Goal: Check status: Check status

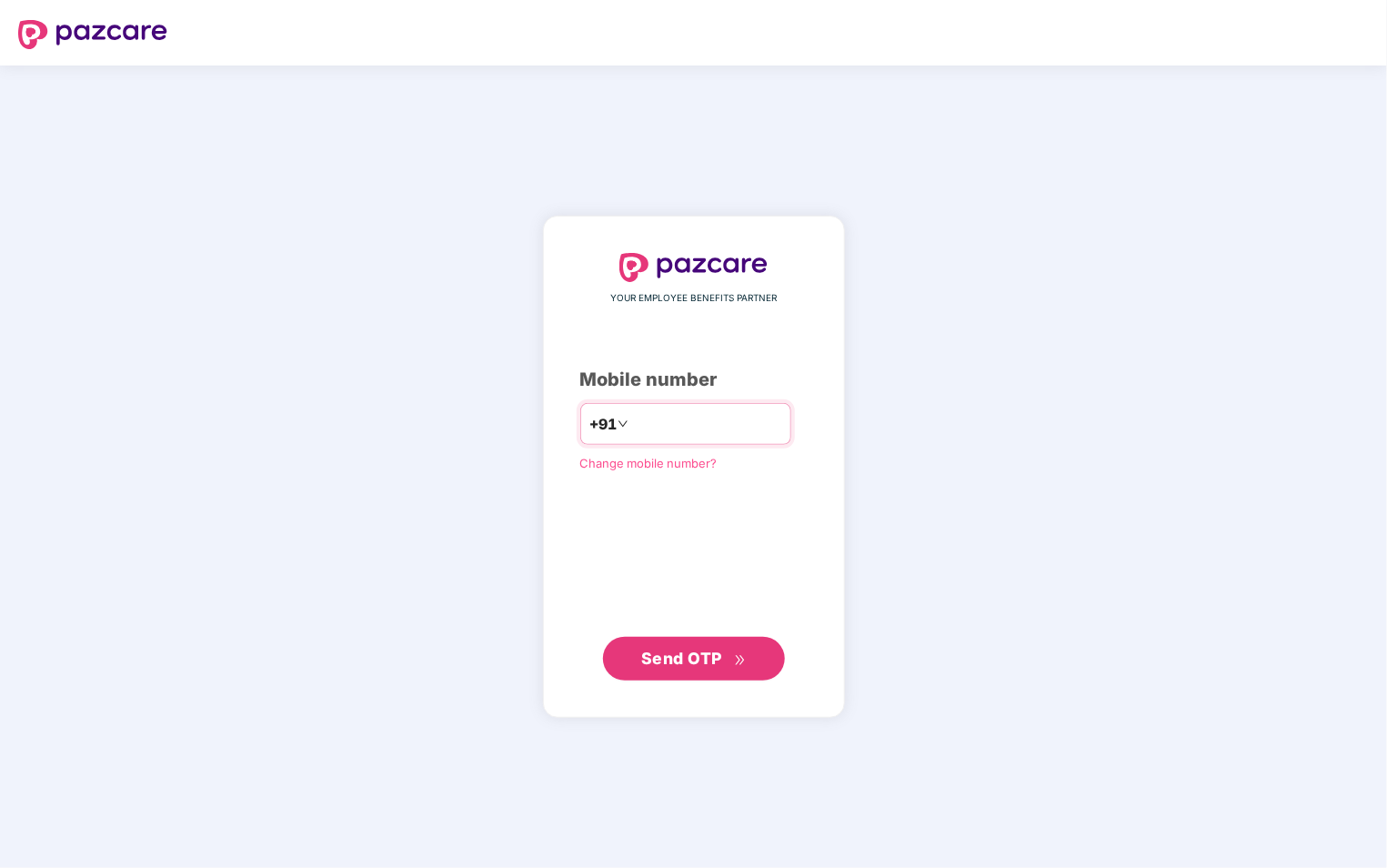
type input "**********"
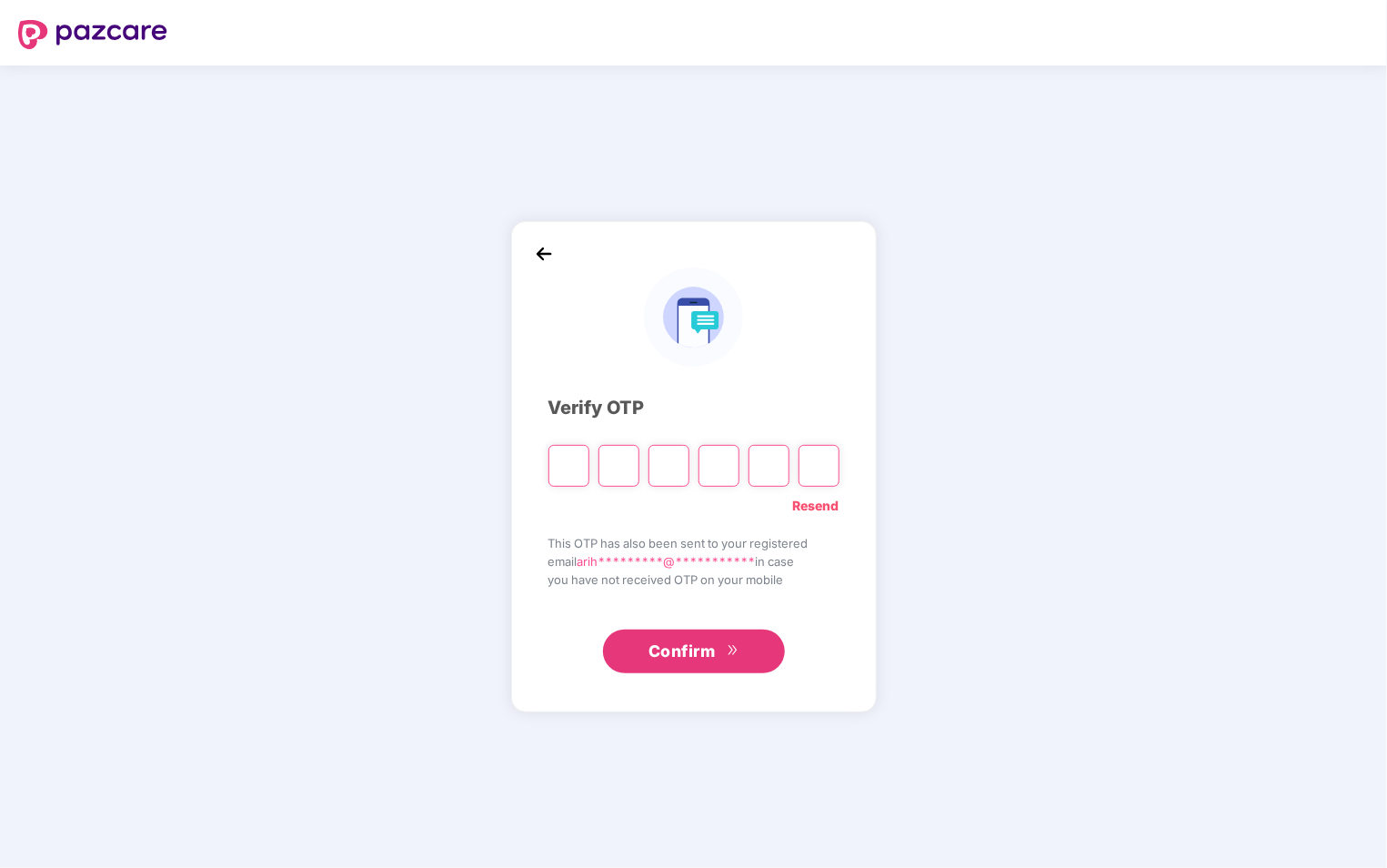
type input "*"
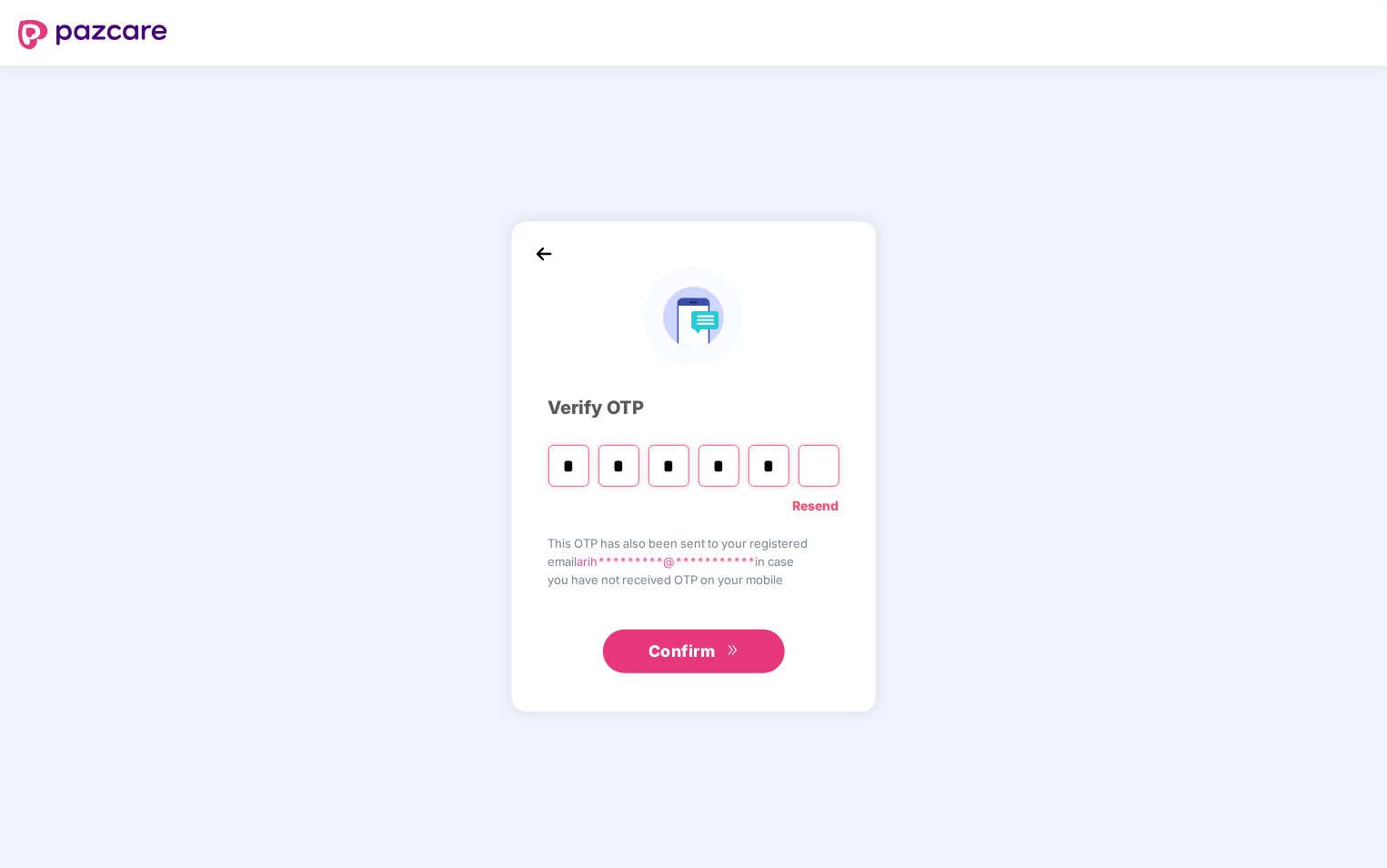
type input "*"
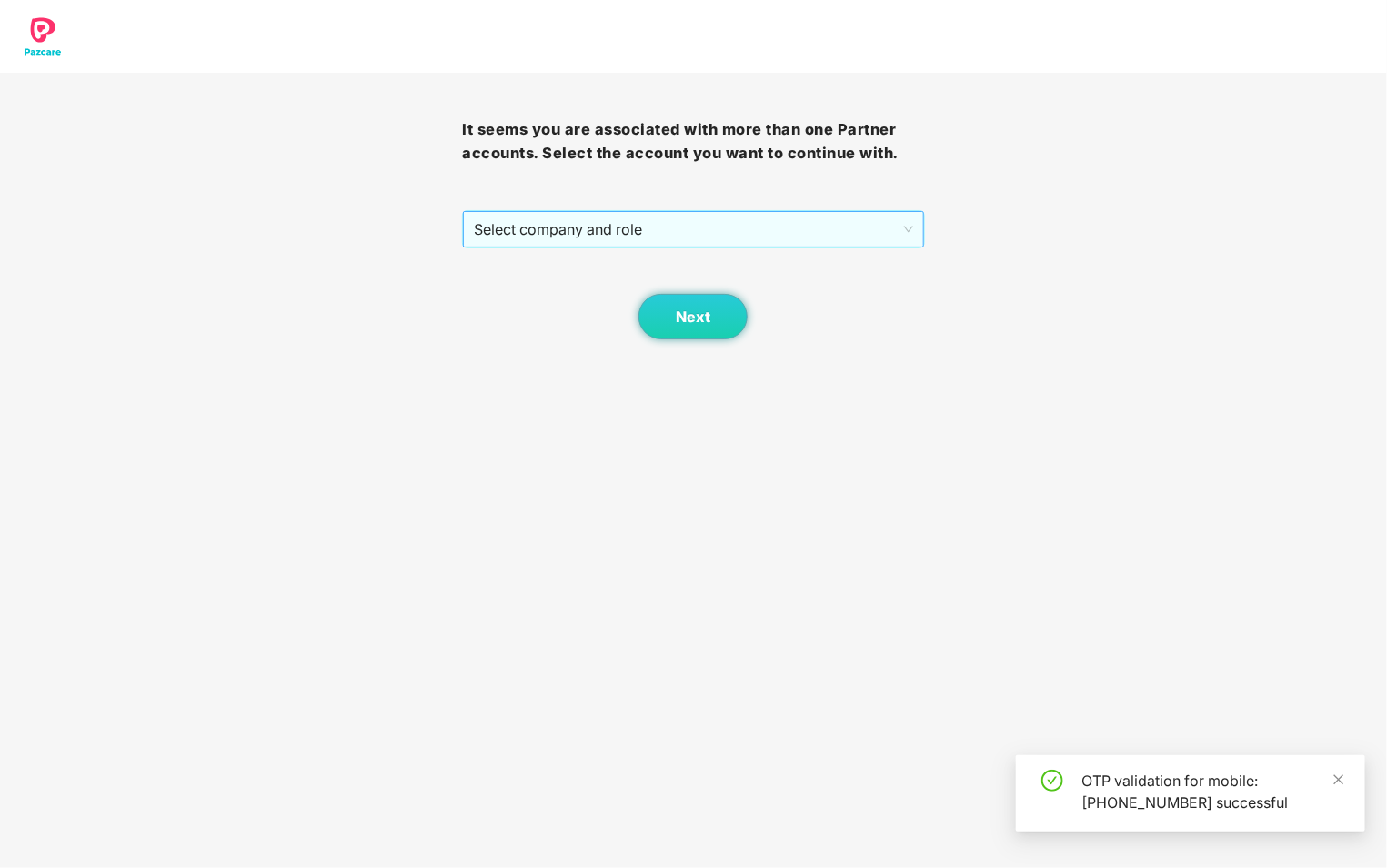
click at [771, 231] on span "Select company and role" at bounding box center [694, 229] width 439 height 35
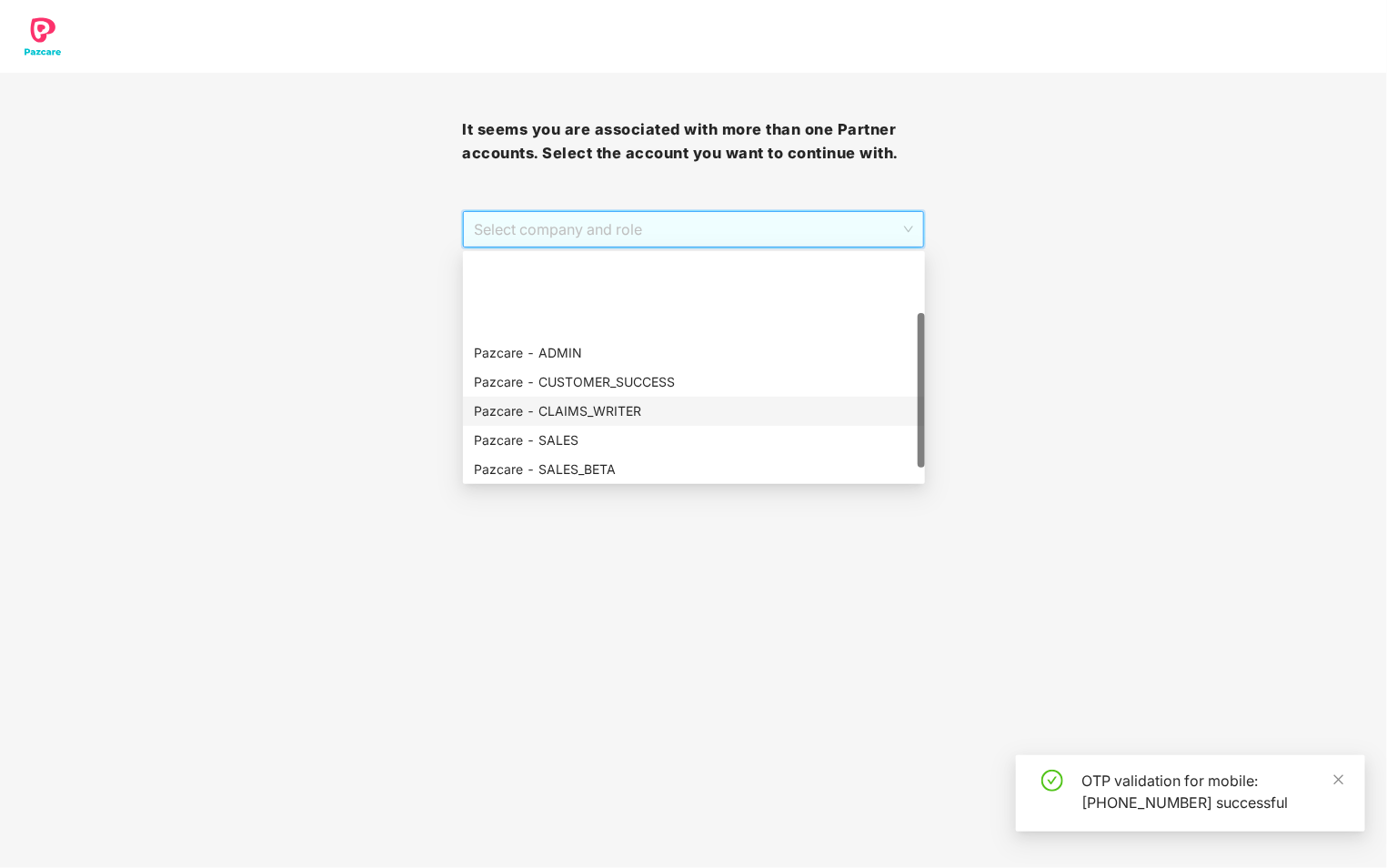
scroll to position [117, 0]
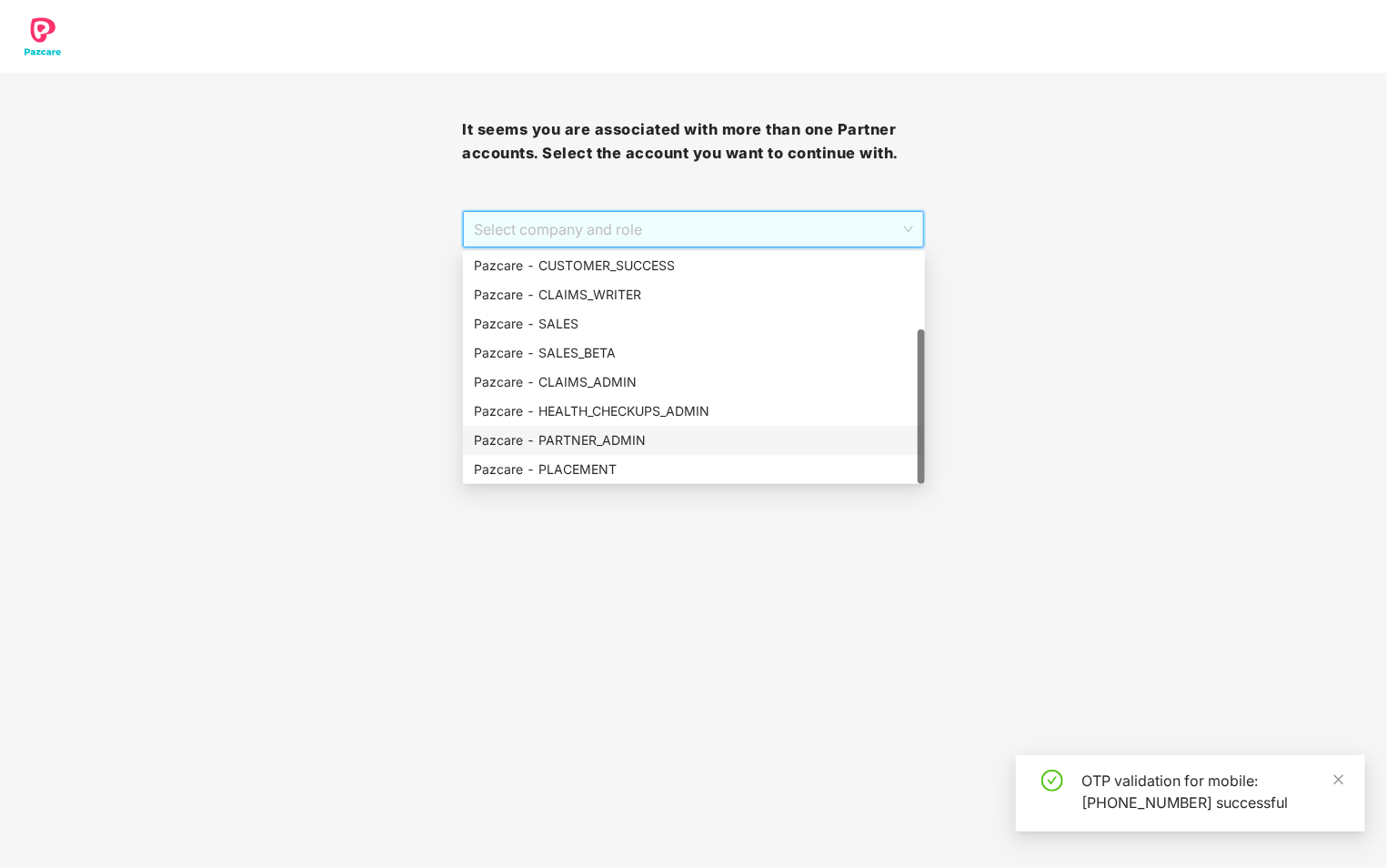
click at [676, 436] on div "Pazcare - PARTNER_ADMIN" at bounding box center [694, 439] width 440 height 20
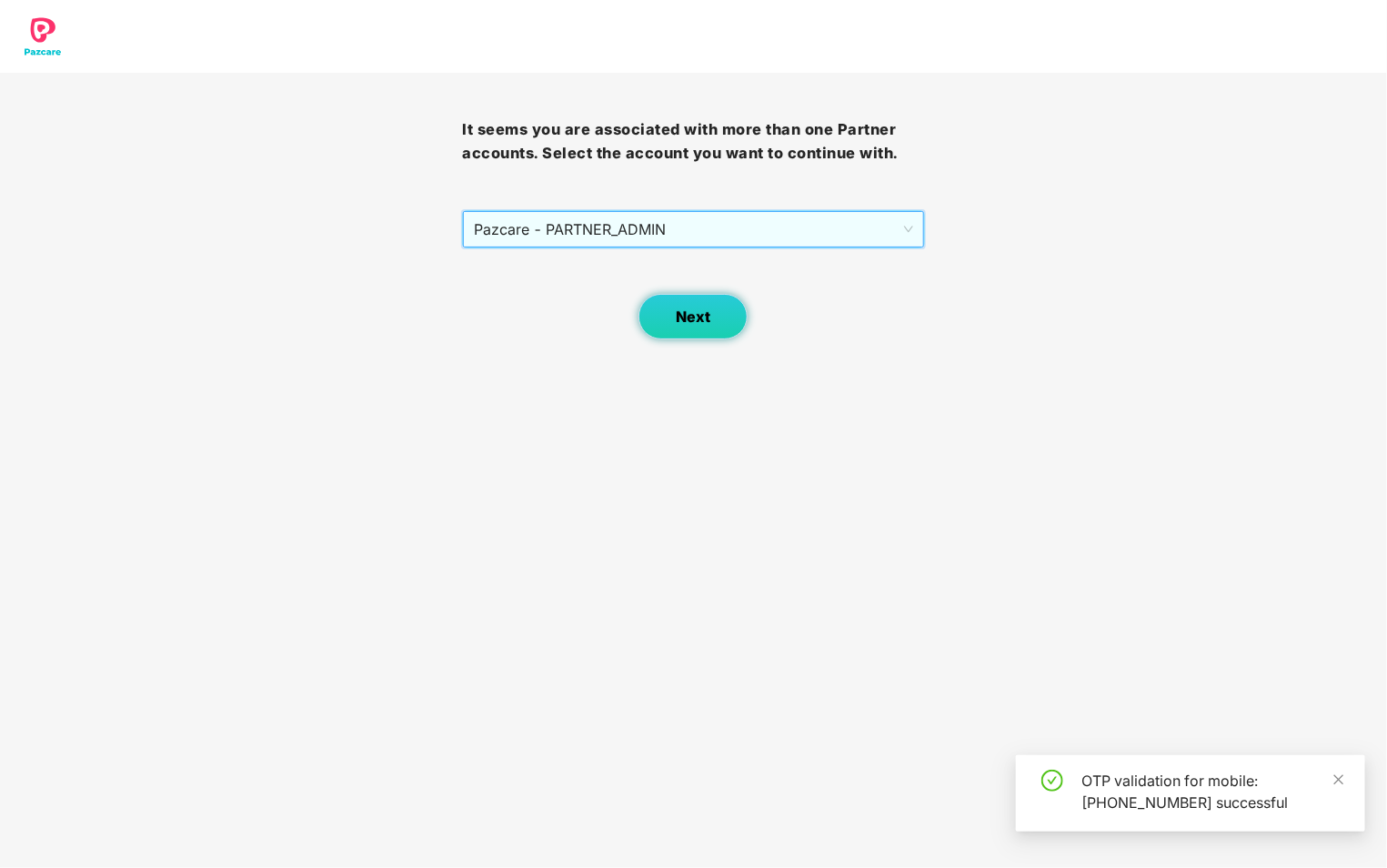
click at [678, 336] on button "Next" at bounding box center [693, 316] width 109 height 45
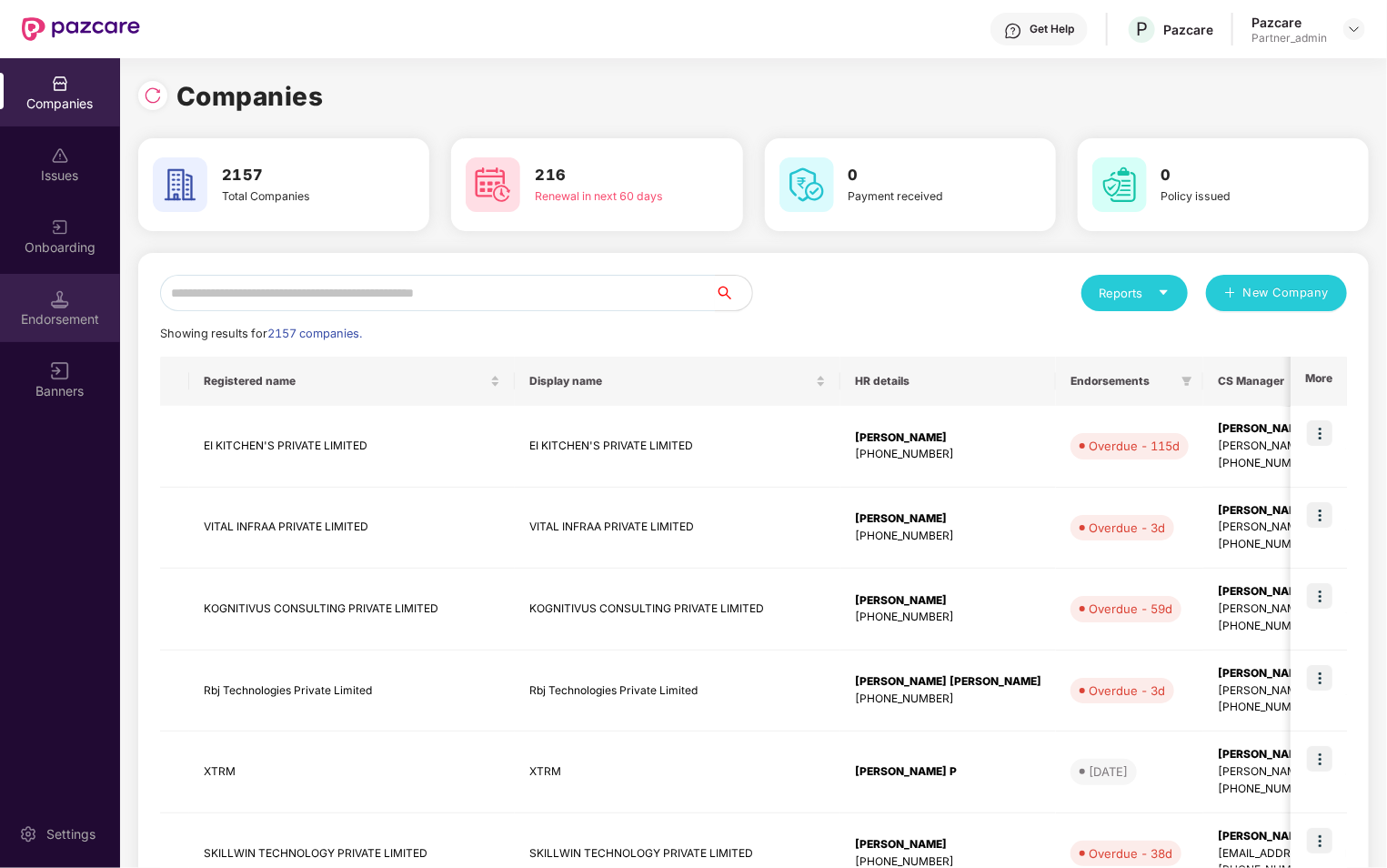
click at [48, 281] on div "Endorsement" at bounding box center [60, 307] width 120 height 69
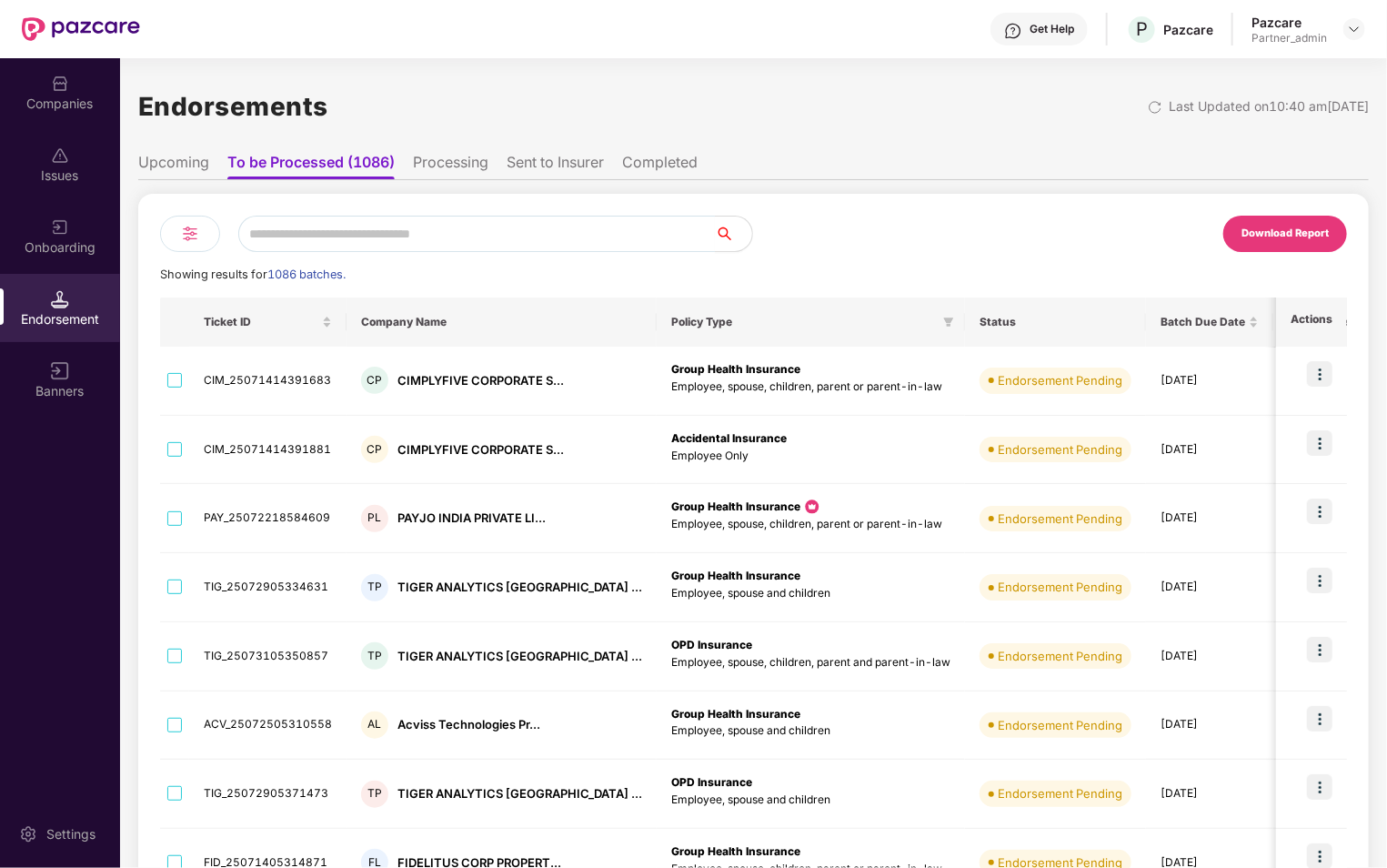
click at [461, 174] on li "Processing" at bounding box center [451, 165] width 75 height 26
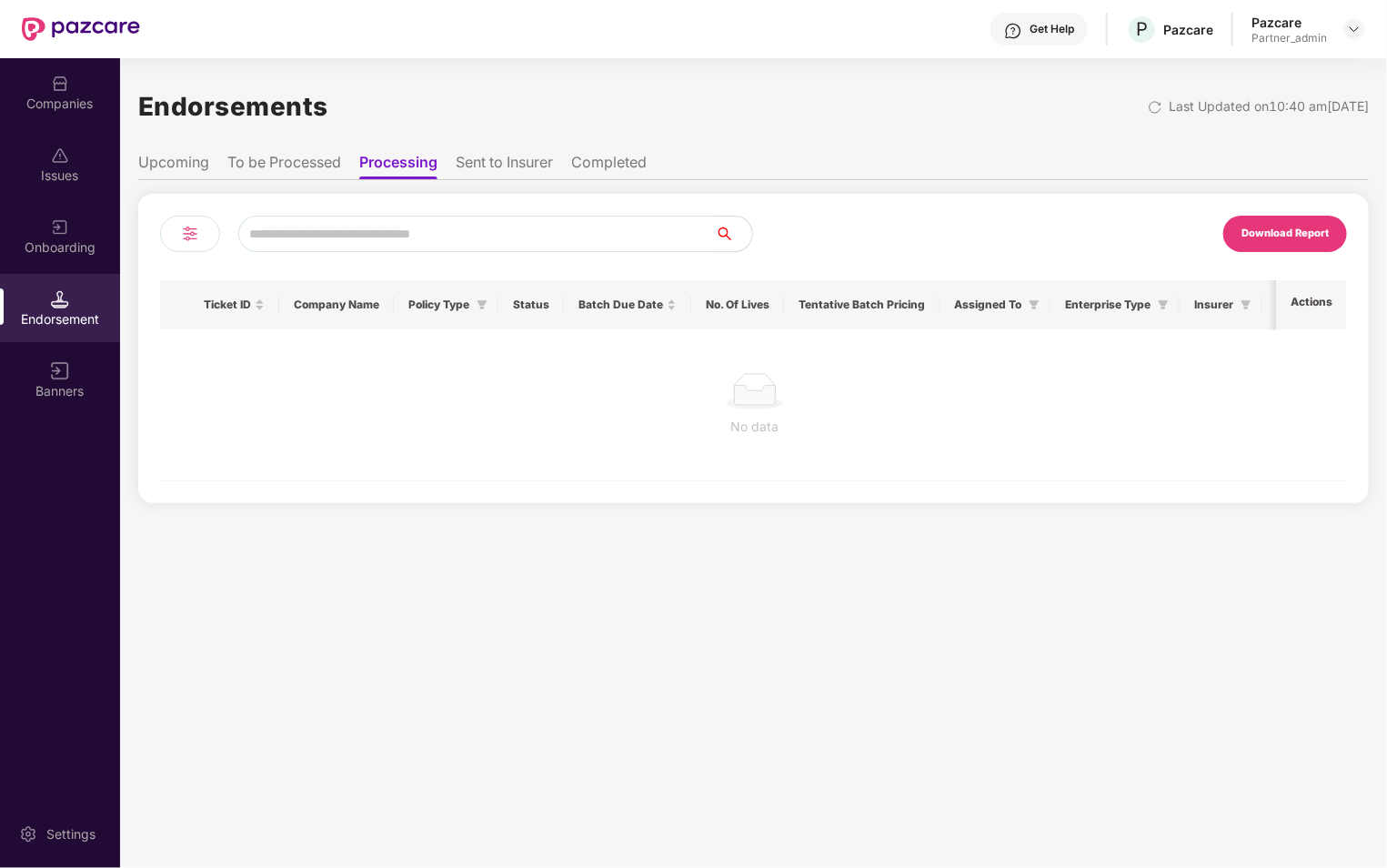
click at [181, 231] on img at bounding box center [190, 234] width 22 height 22
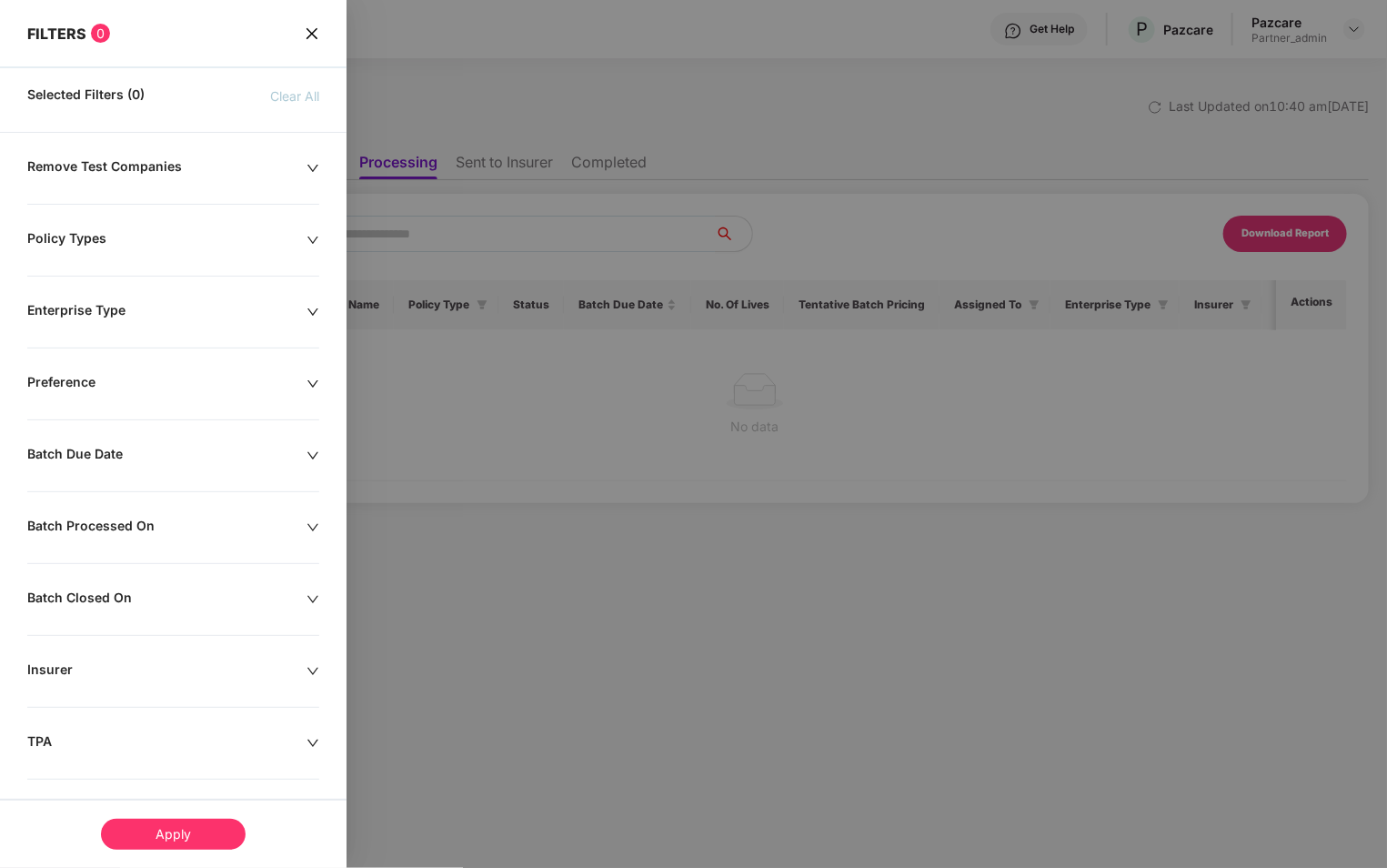
scroll to position [152, 0]
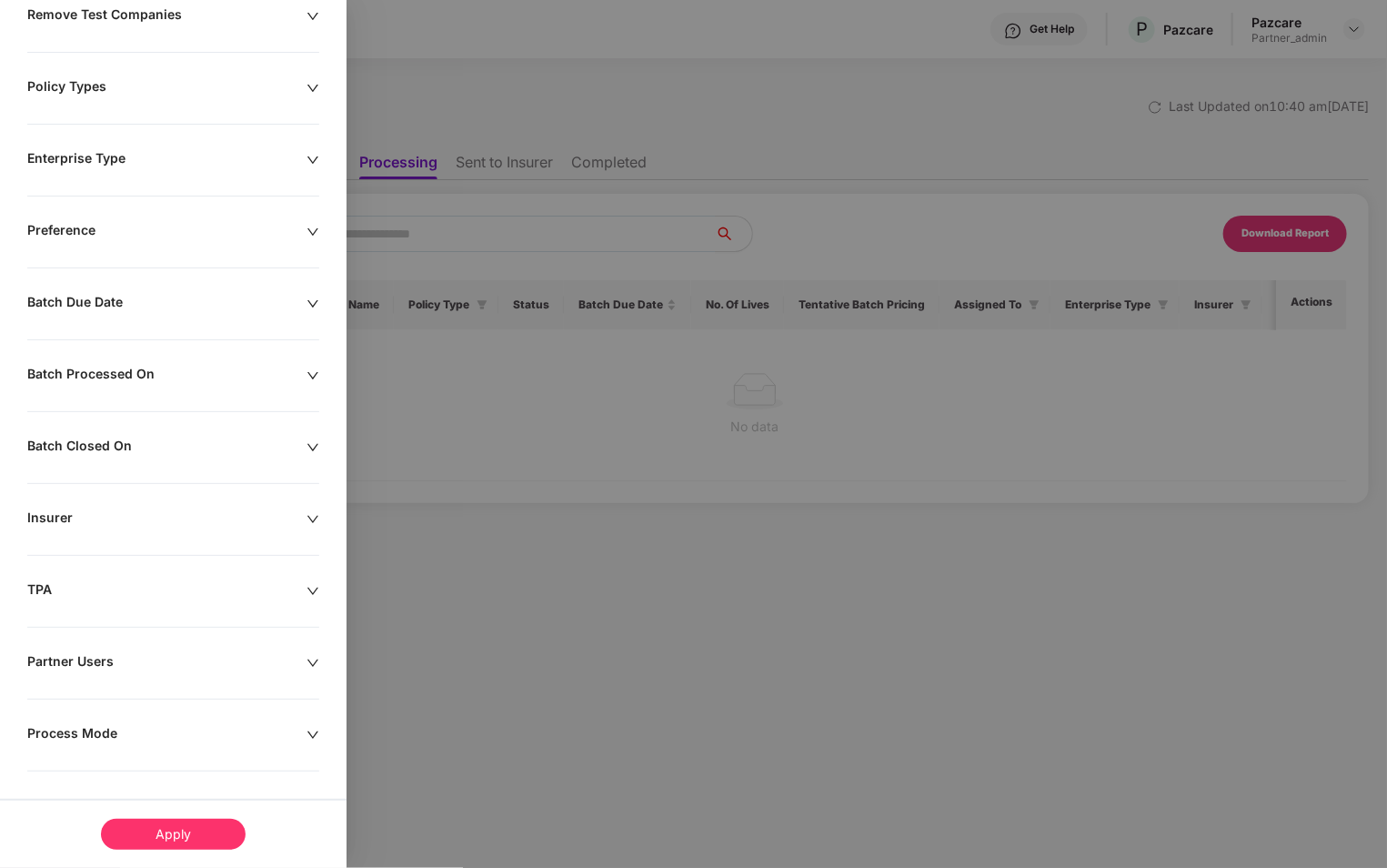
click at [203, 742] on div "Process Mode" at bounding box center [166, 735] width 279 height 20
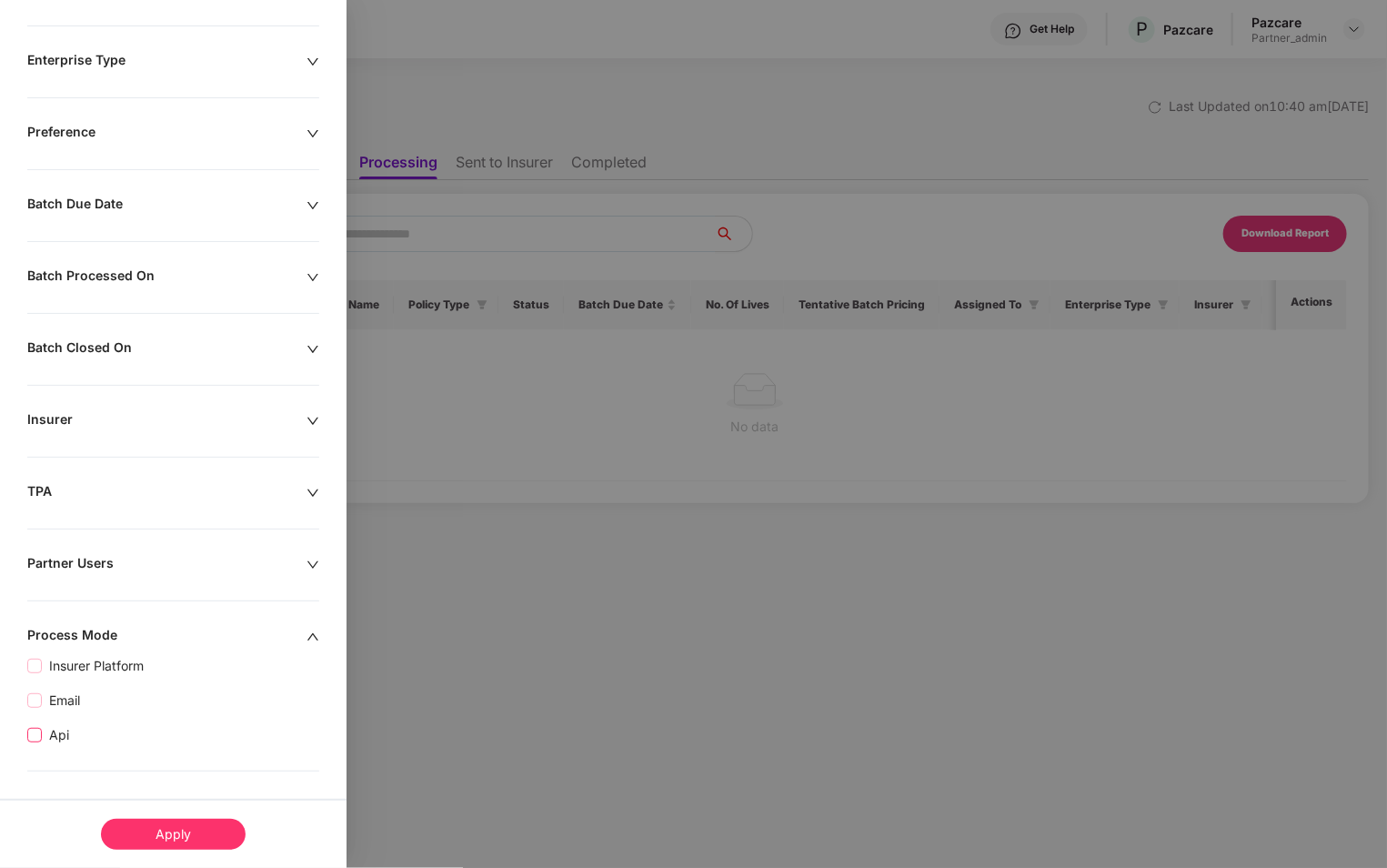
click at [50, 730] on span "Api" at bounding box center [59, 735] width 35 height 20
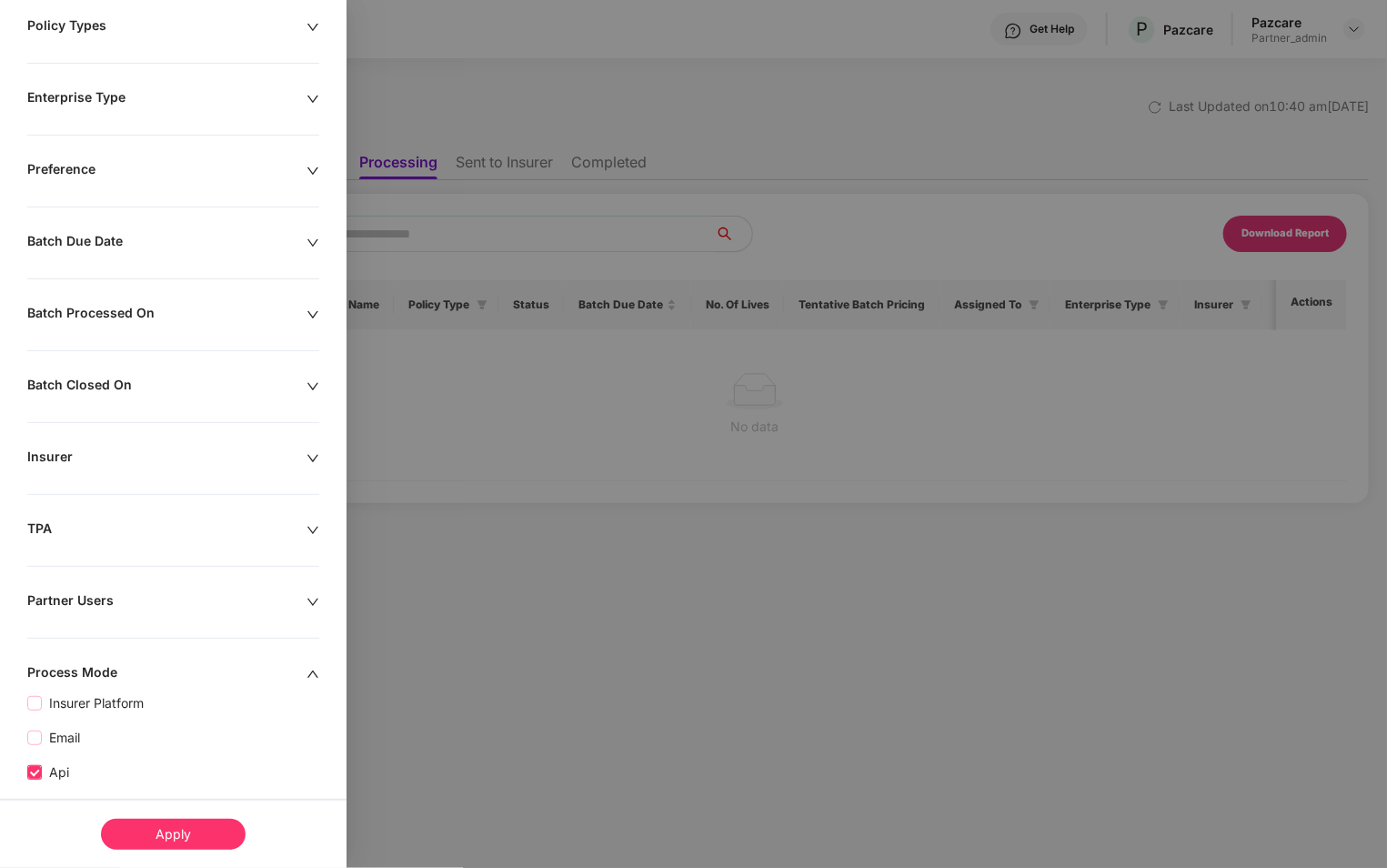
scroll to position [287, 0]
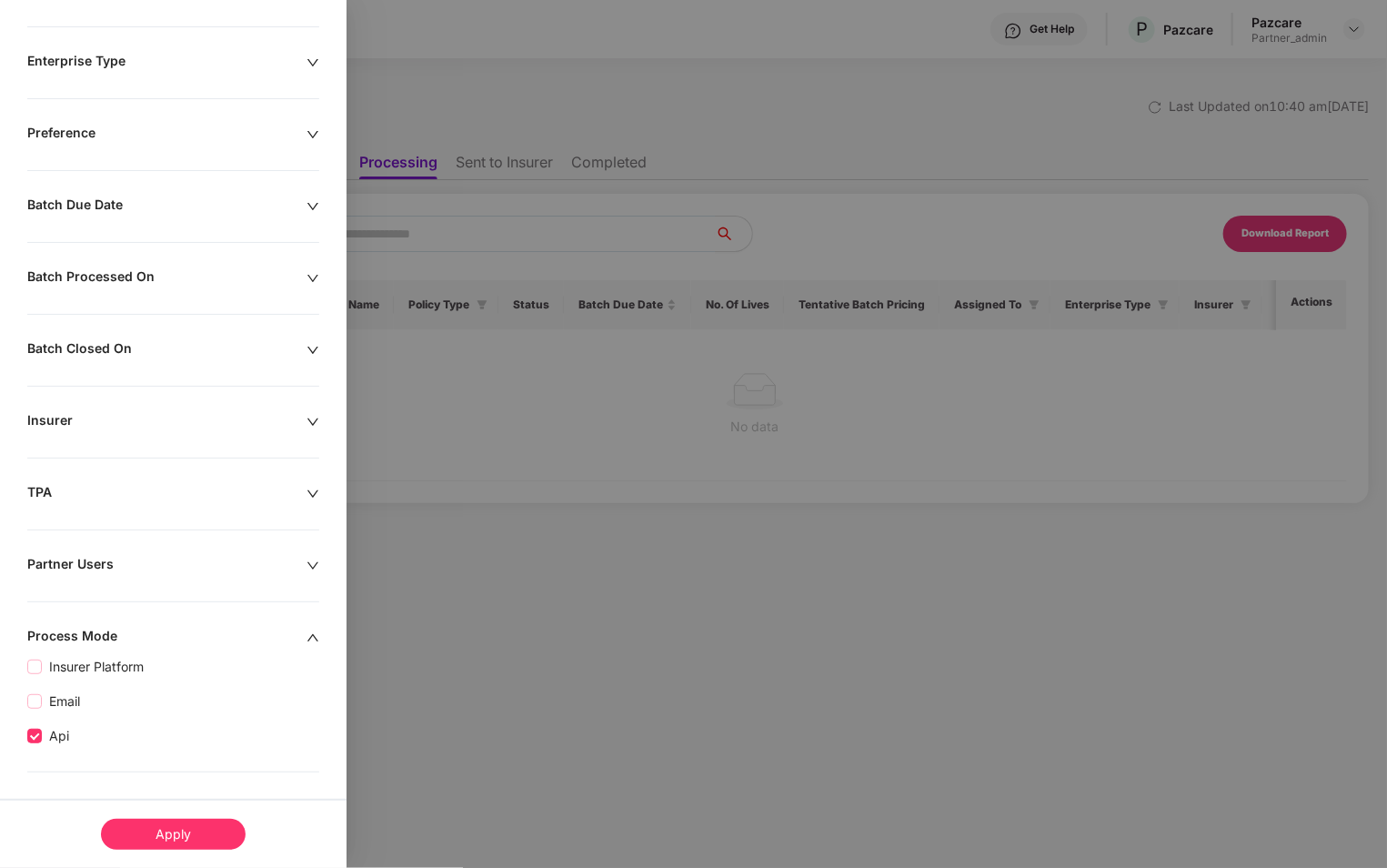
click at [174, 843] on div "Apply" at bounding box center [174, 834] width 145 height 31
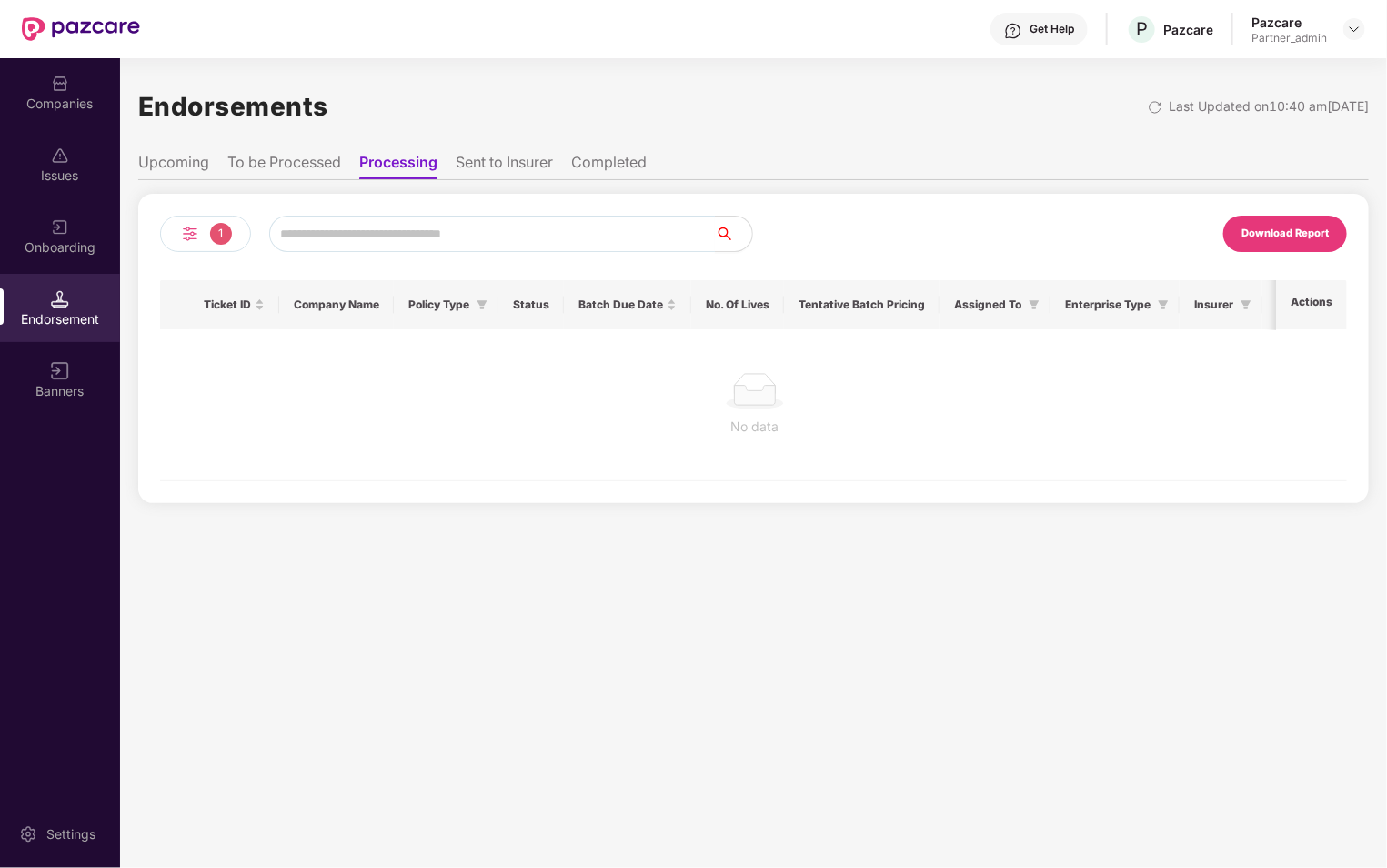
click at [606, 157] on li "Completed" at bounding box center [609, 165] width 75 height 26
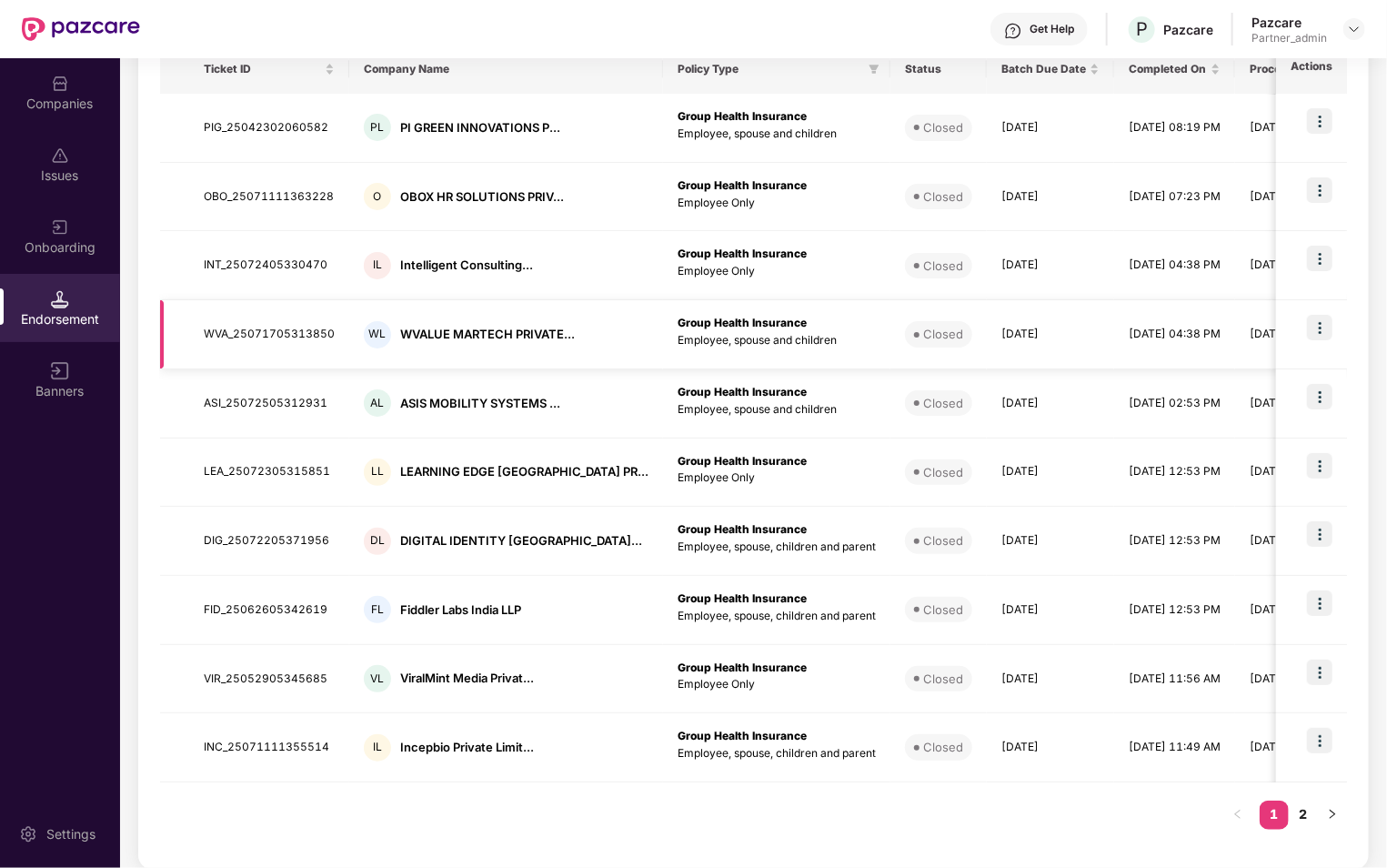
scroll to position [0, 0]
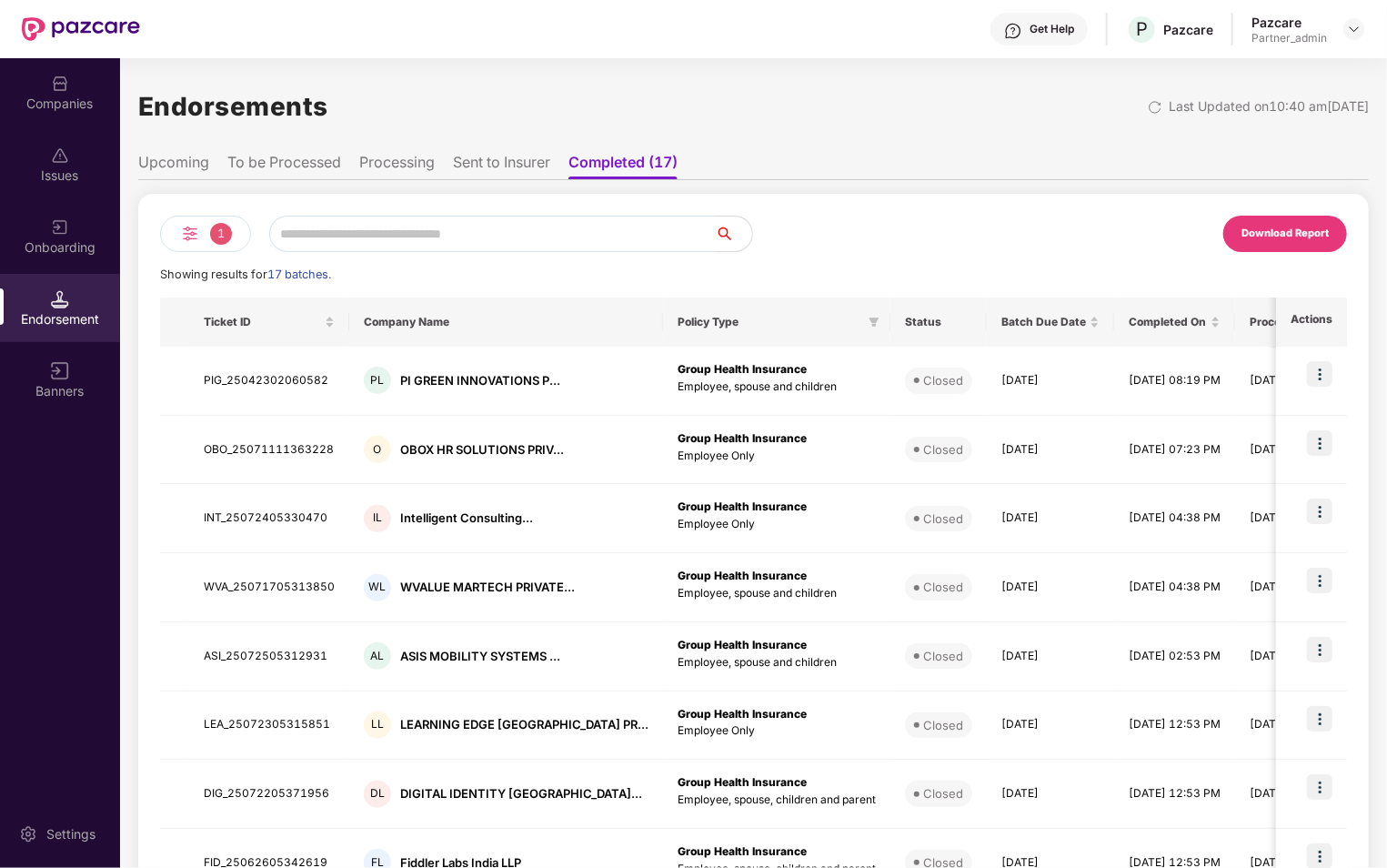
click at [490, 166] on li "Sent to Insurer" at bounding box center [501, 165] width 98 height 26
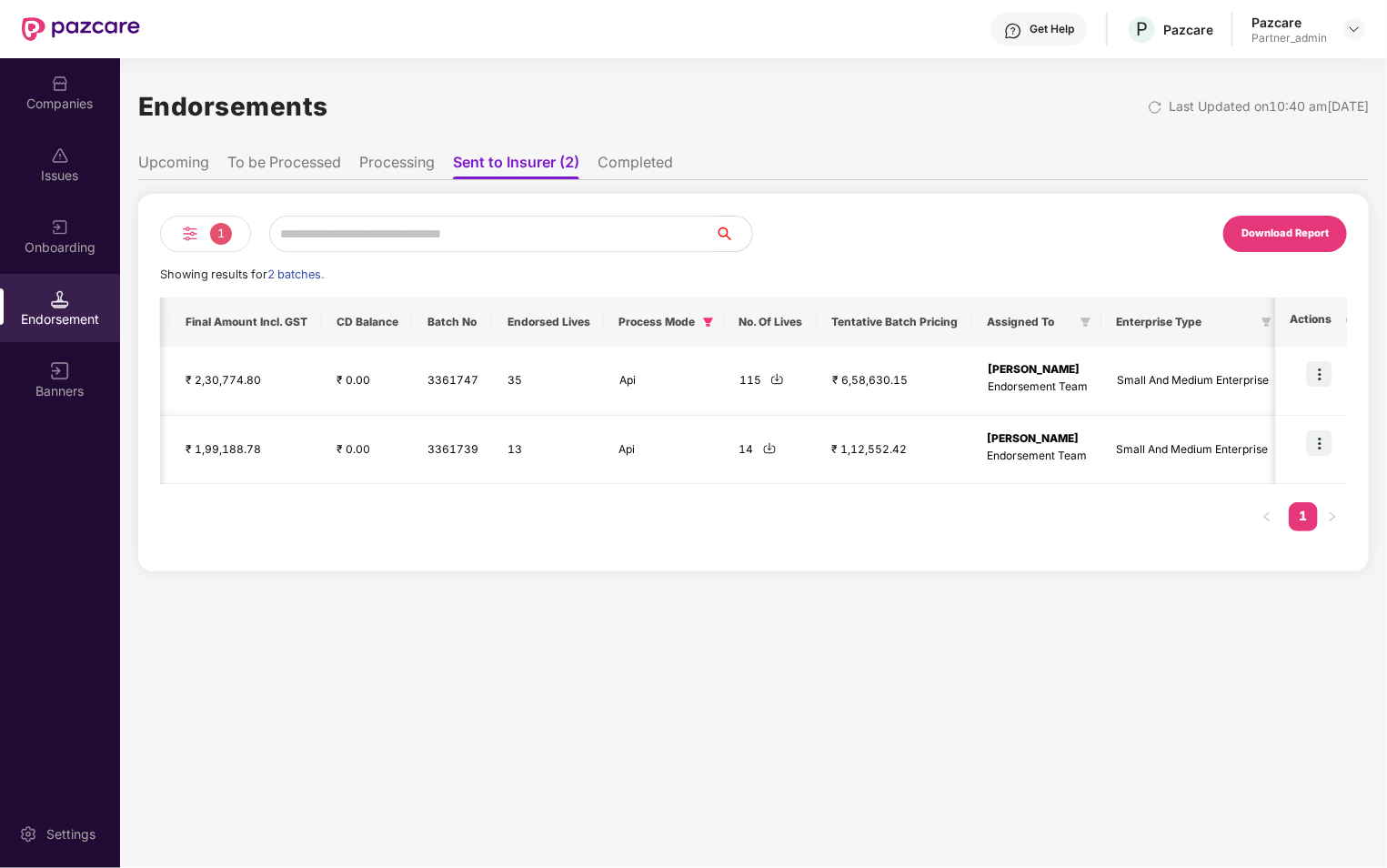
scroll to position [0, 1095]
click at [398, 172] on li "Processing" at bounding box center [397, 165] width 75 height 26
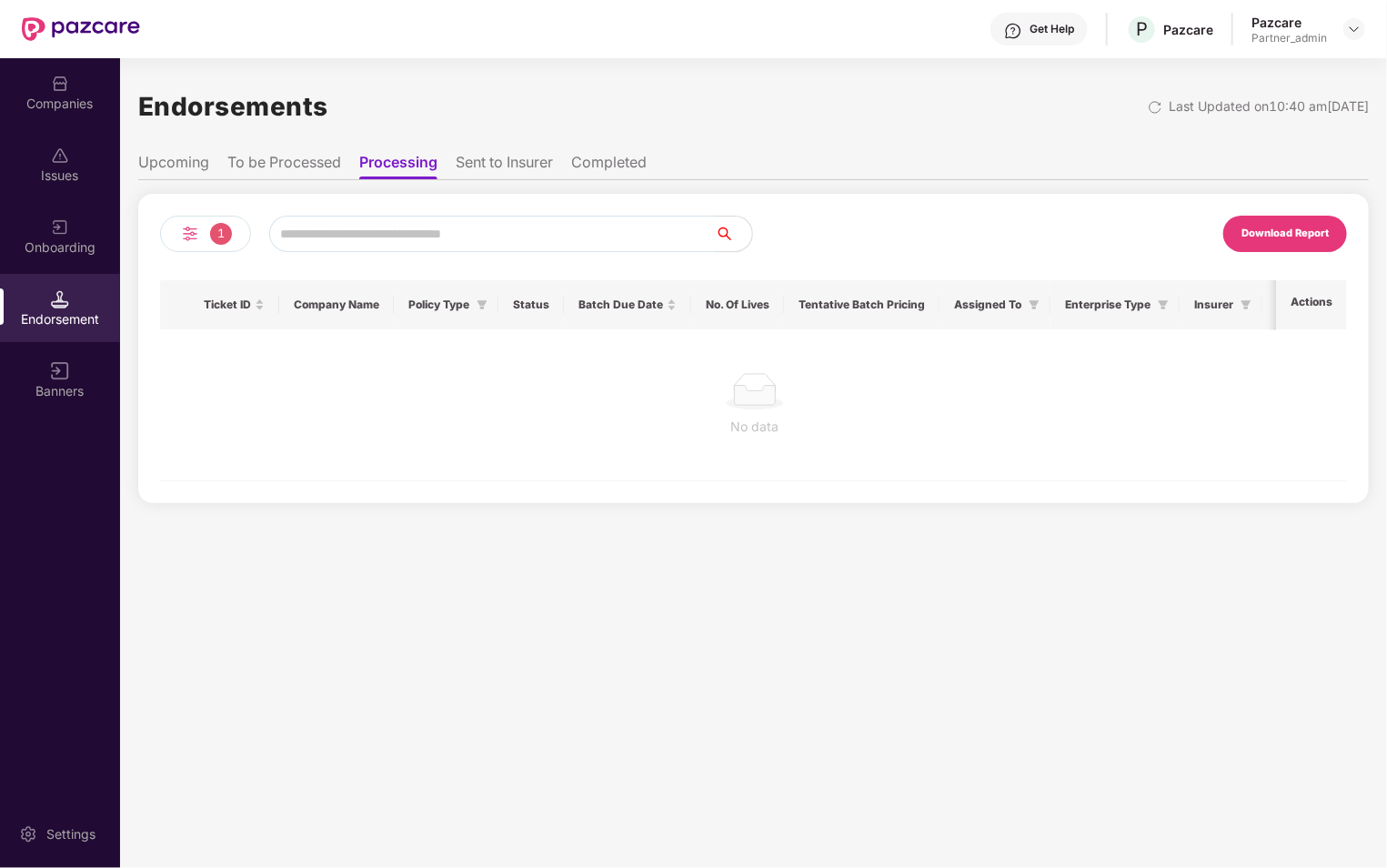
click at [287, 172] on li "To be Processed" at bounding box center [284, 165] width 114 height 26
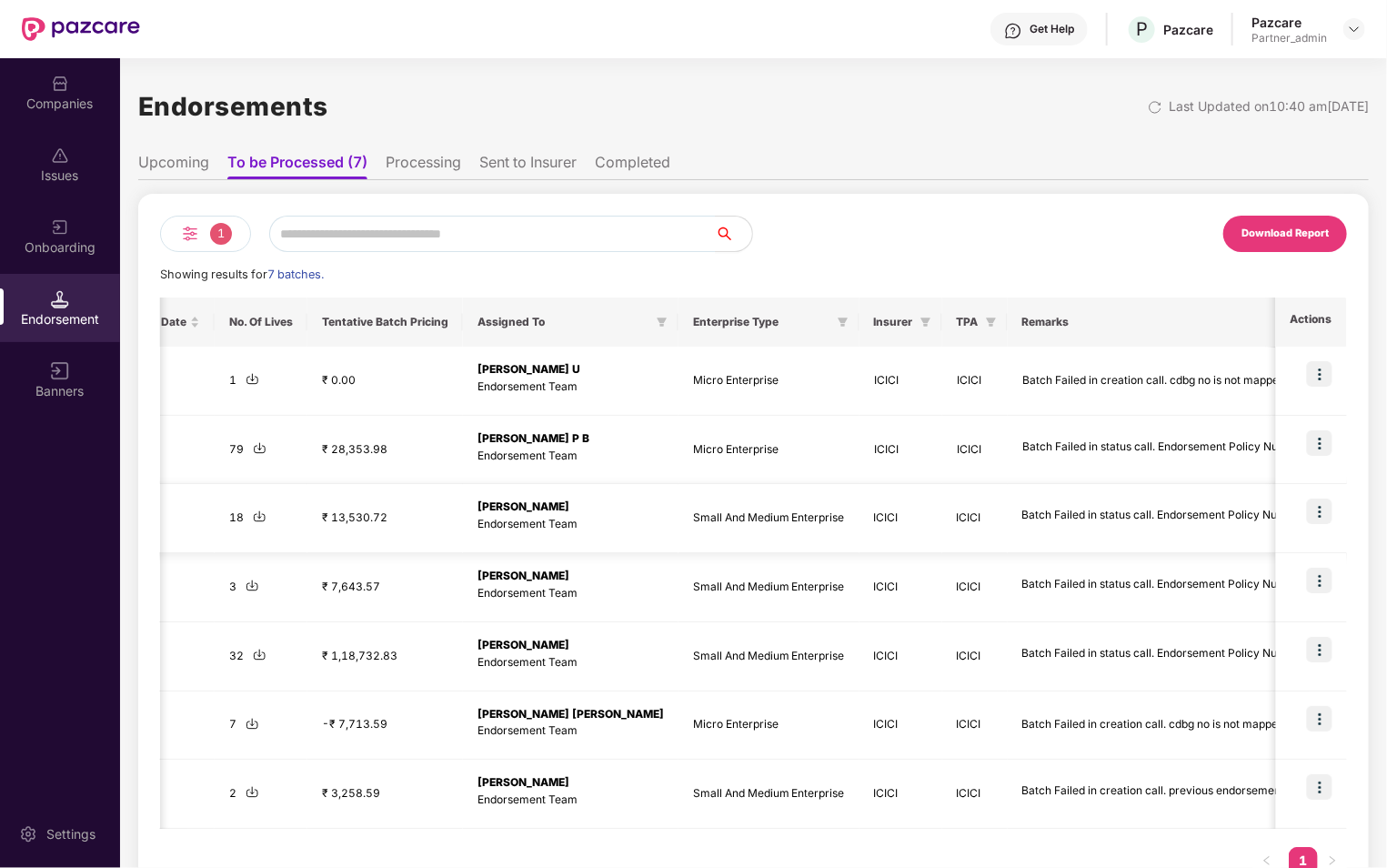
scroll to position [0, 0]
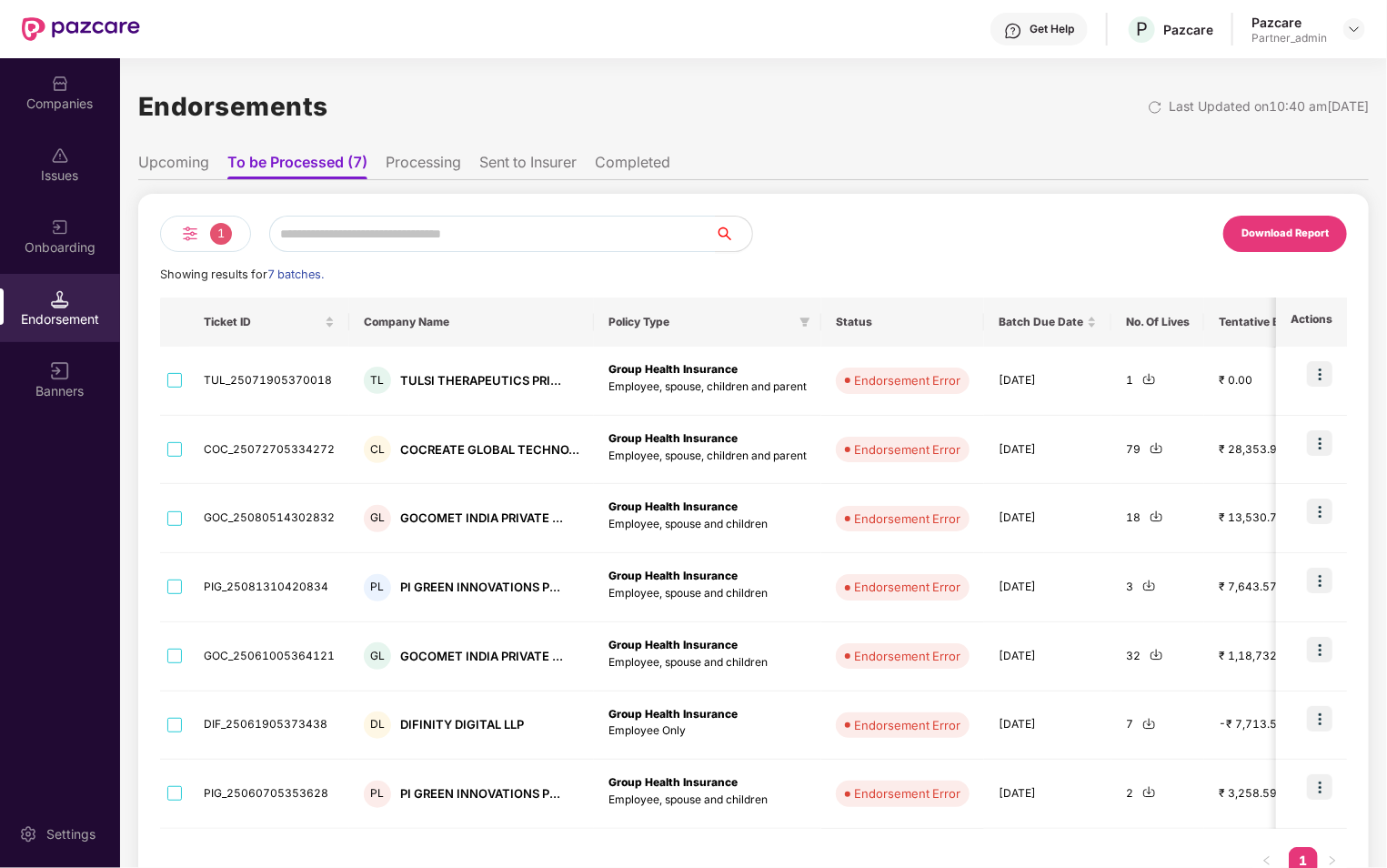
click at [194, 154] on li "Upcoming" at bounding box center [173, 165] width 71 height 26
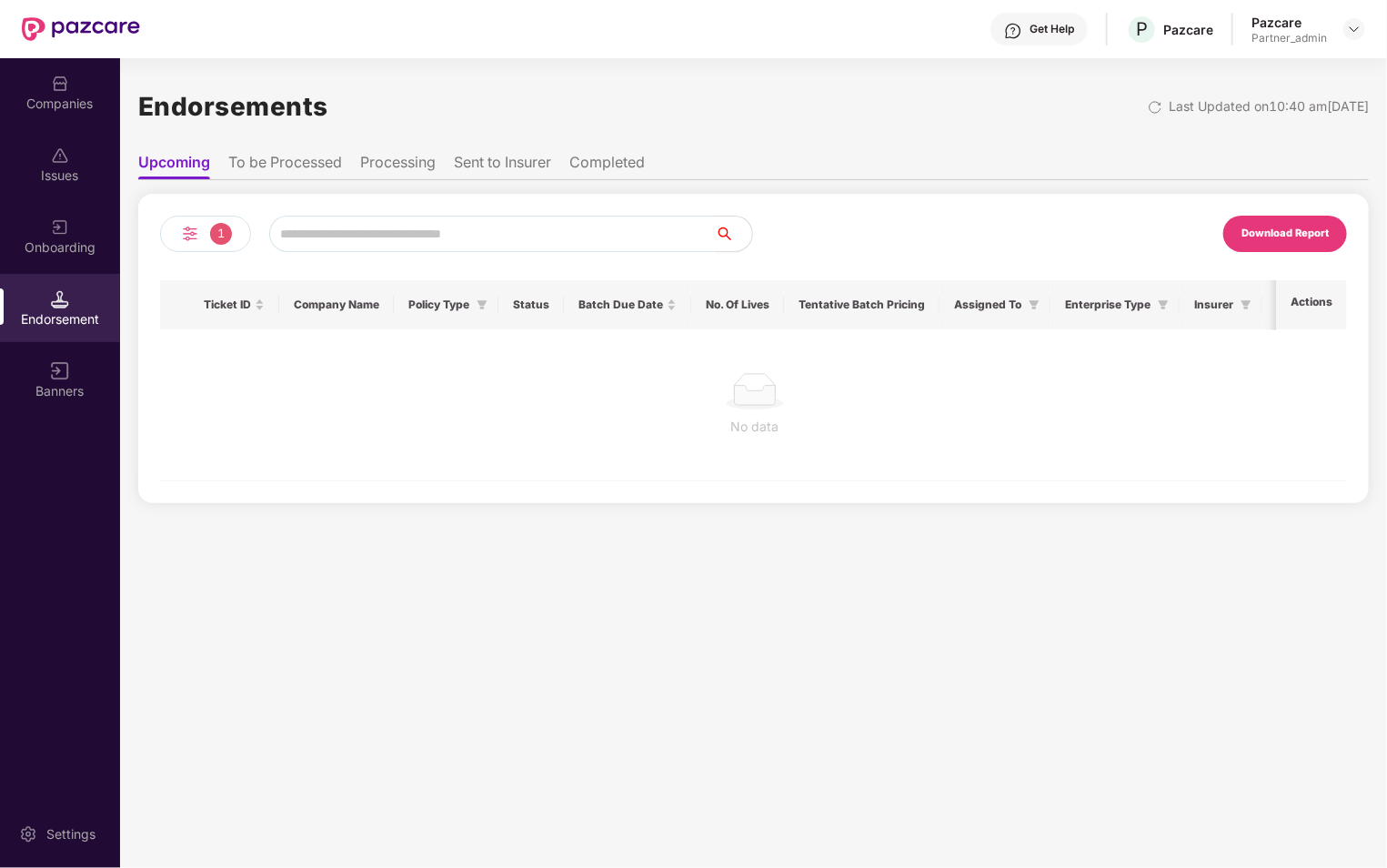
click at [214, 238] on span "1" at bounding box center [221, 234] width 22 height 22
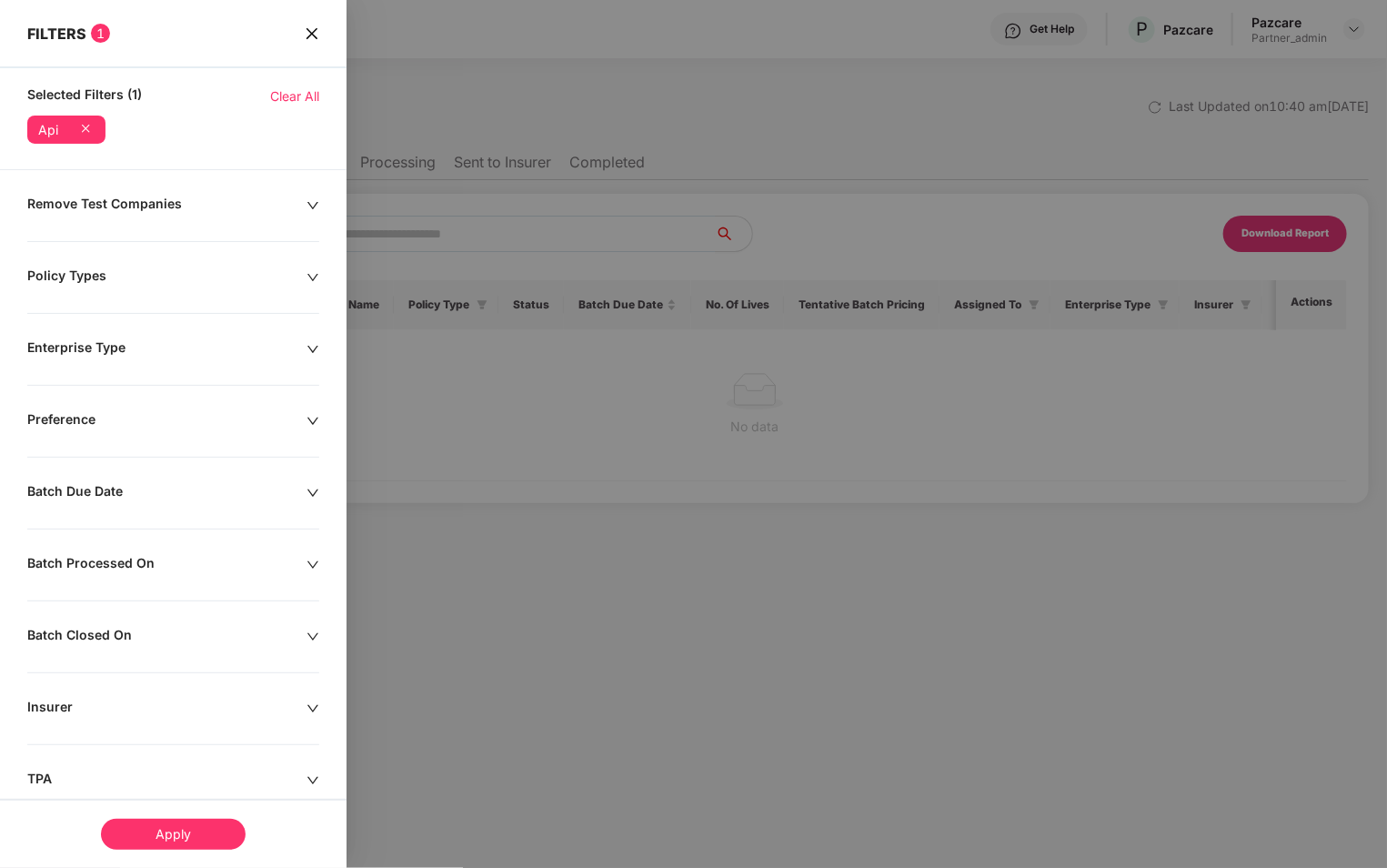
click at [90, 134] on icon at bounding box center [85, 127] width 18 height 18
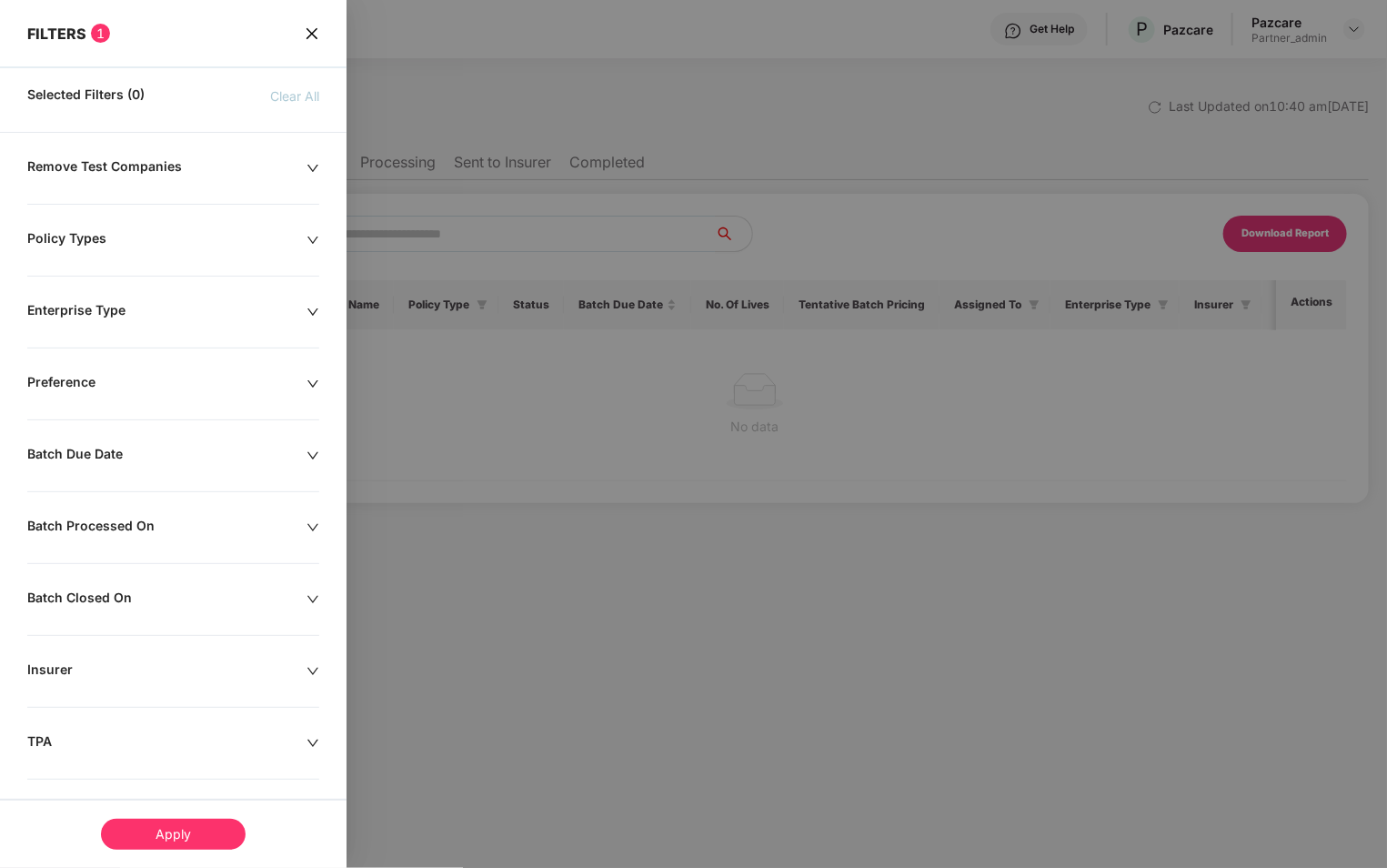
click at [199, 834] on div "Apply" at bounding box center [174, 834] width 145 height 31
